Goal: Use online tool/utility: Utilize a website feature to perform a specific function

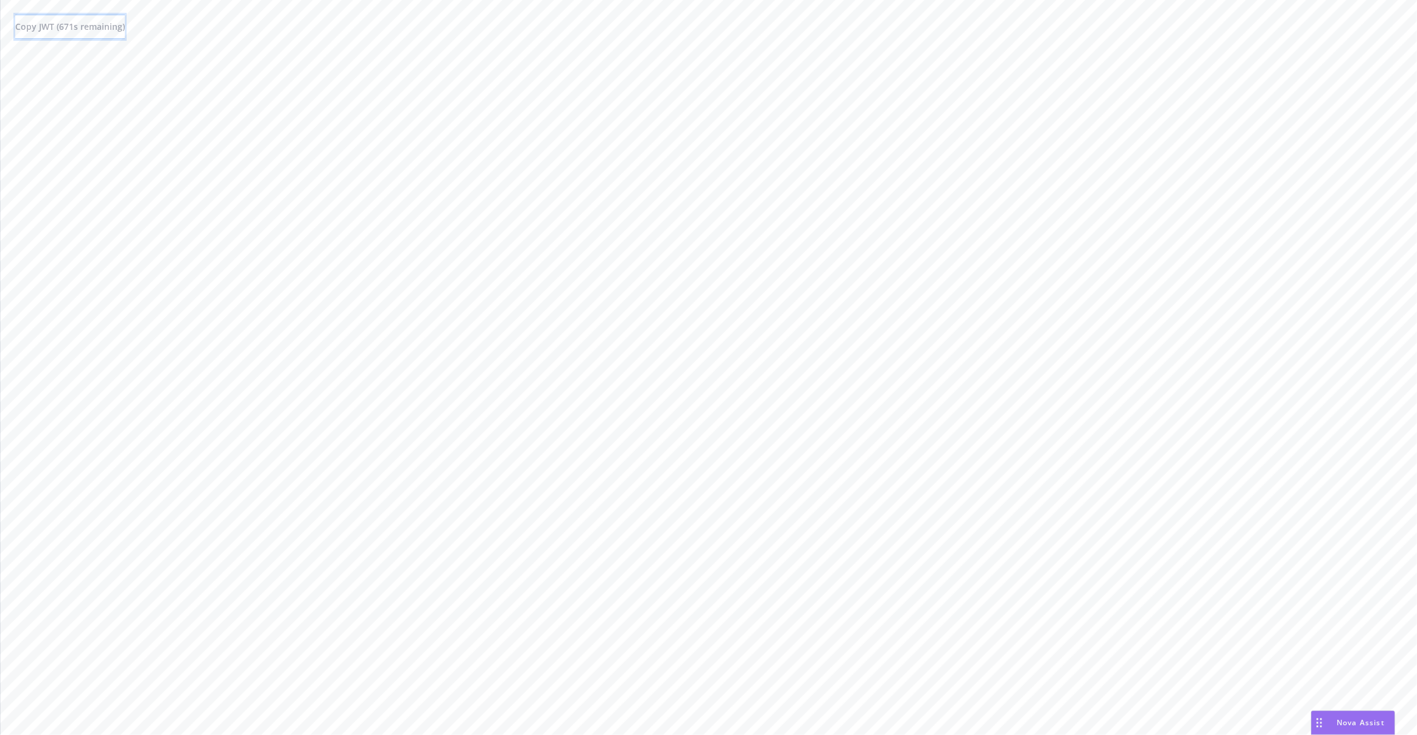
click at [125, 27] on button "Copy JWT ( 671 s remaining)" at bounding box center [70, 27] width 110 height 24
